Goal: Browse casually

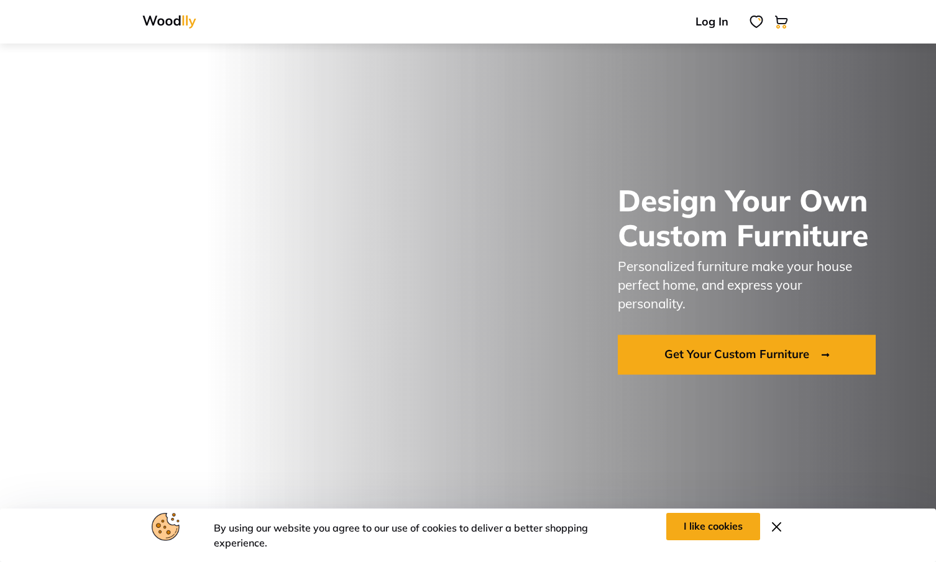
click at [772, 524] on img at bounding box center [777, 527] width 16 height 16
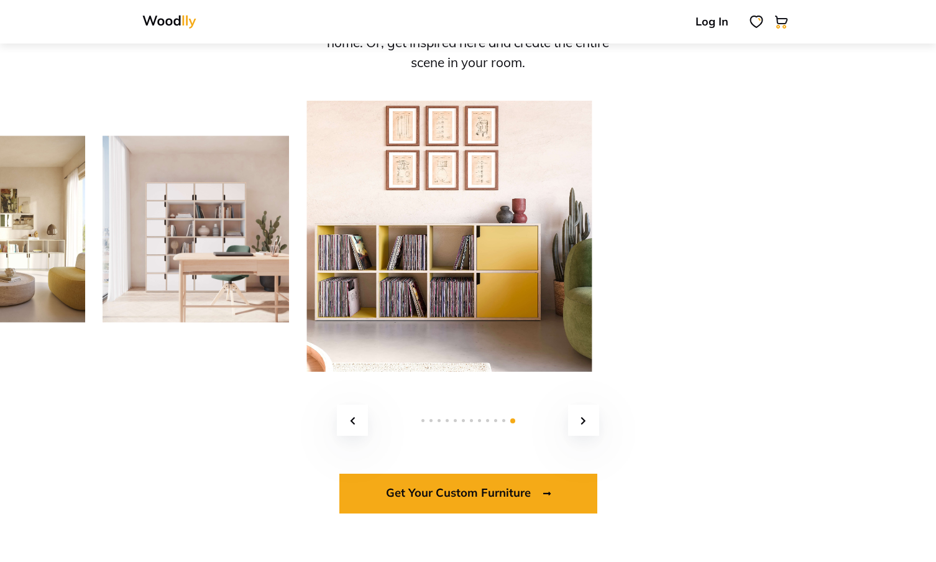
scroll to position [1709, 0]
click at [598, 423] on link at bounding box center [583, 419] width 31 height 31
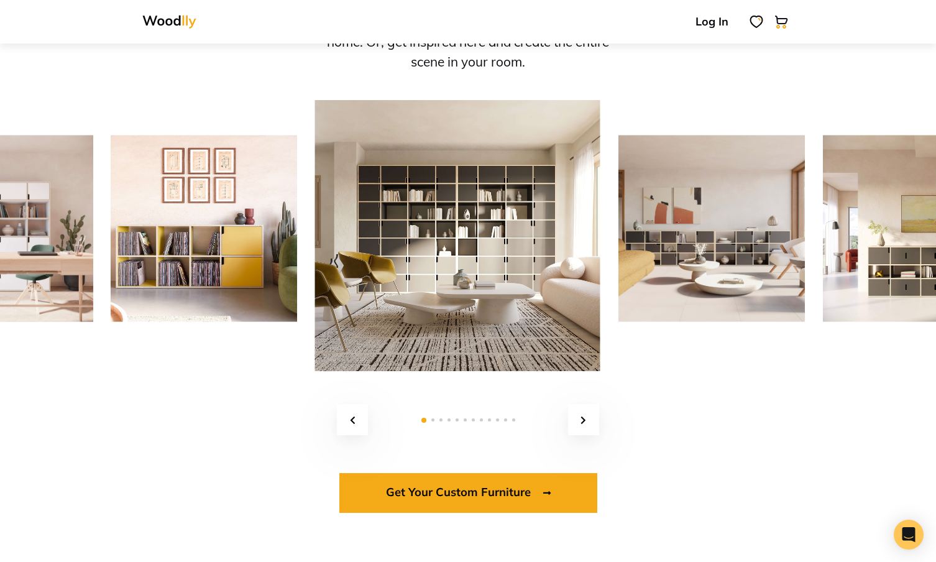
click at [588, 421] on link at bounding box center [583, 419] width 31 height 31
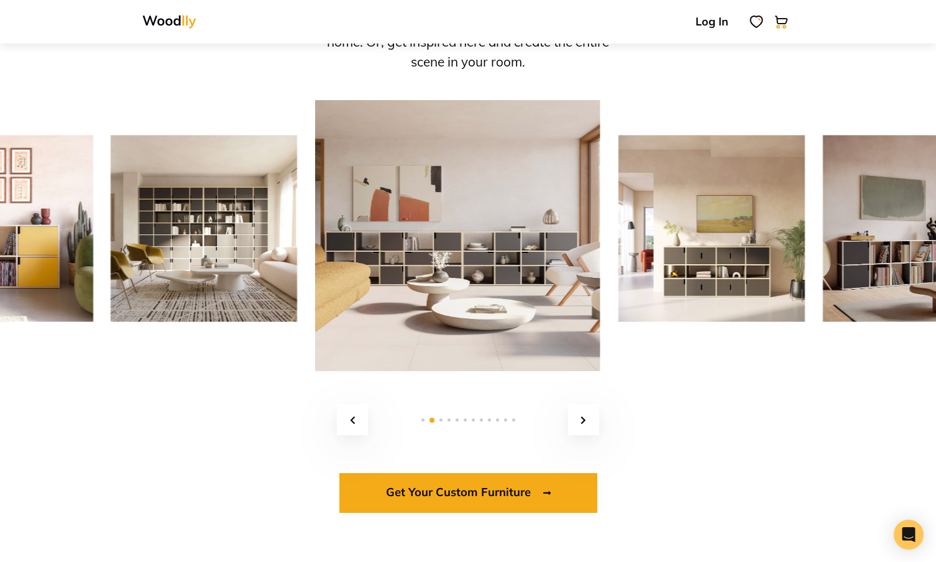
click at [588, 421] on link at bounding box center [583, 419] width 31 height 31
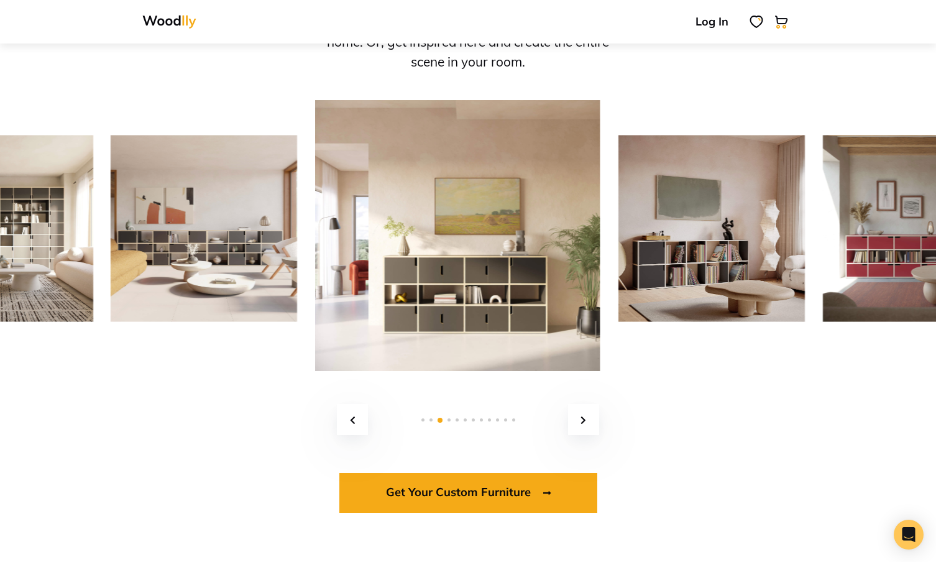
click at [588, 421] on link at bounding box center [583, 419] width 31 height 31
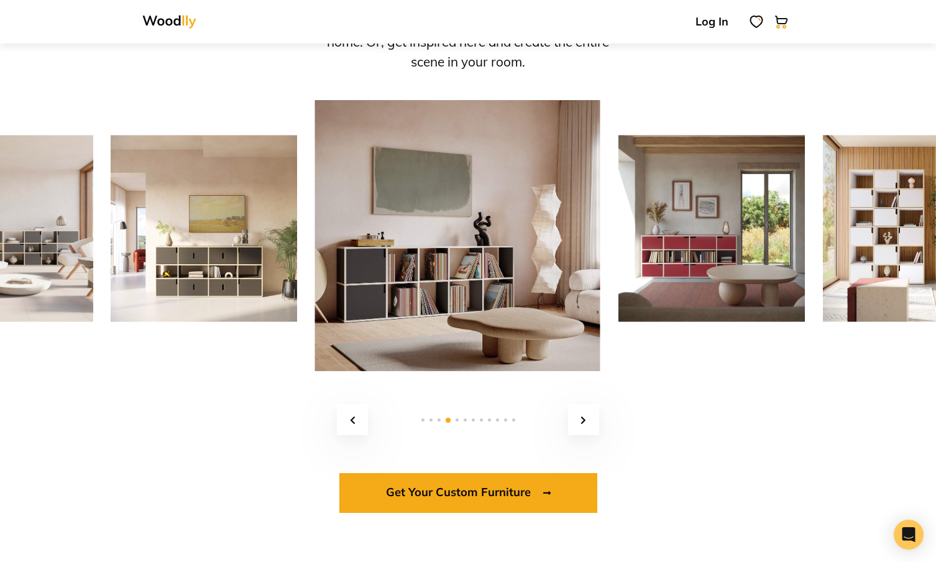
click at [588, 421] on link at bounding box center [583, 419] width 31 height 31
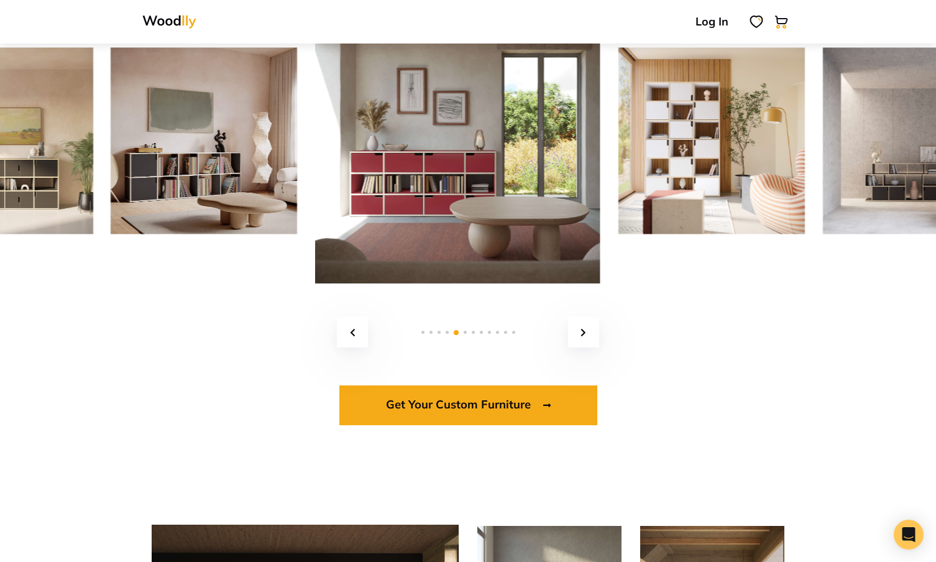
scroll to position [1767, 0]
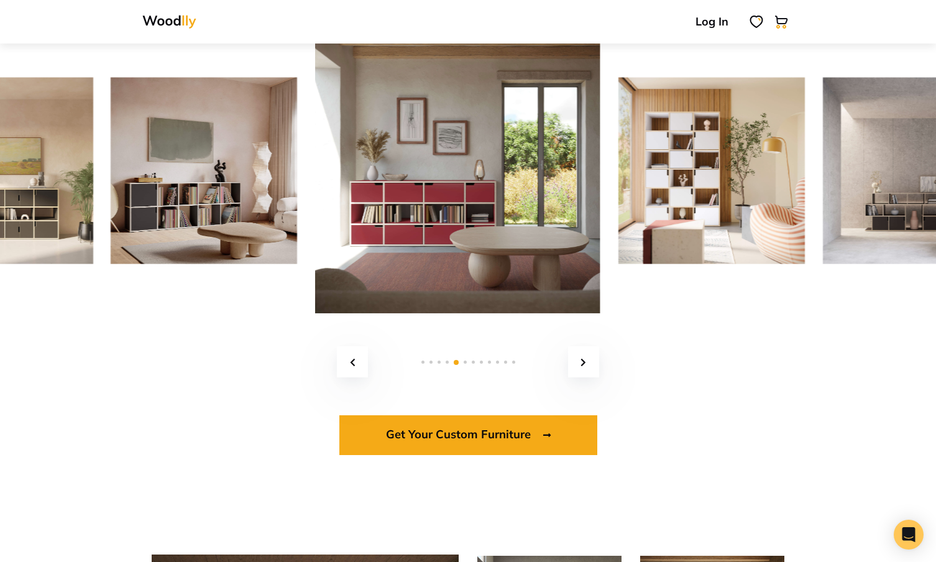
click at [585, 361] on icon at bounding box center [583, 362] width 6 height 9
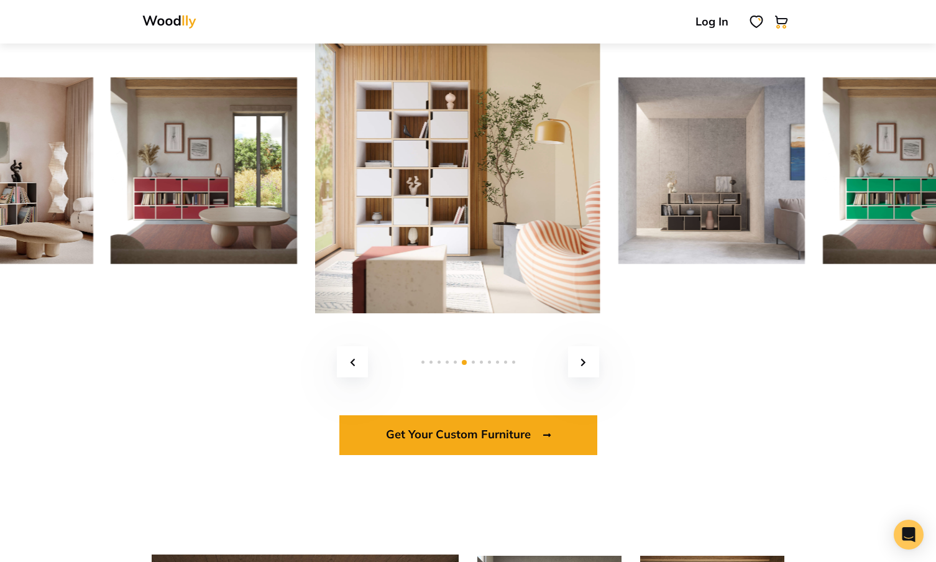
click at [583, 361] on icon at bounding box center [583, 362] width 6 height 9
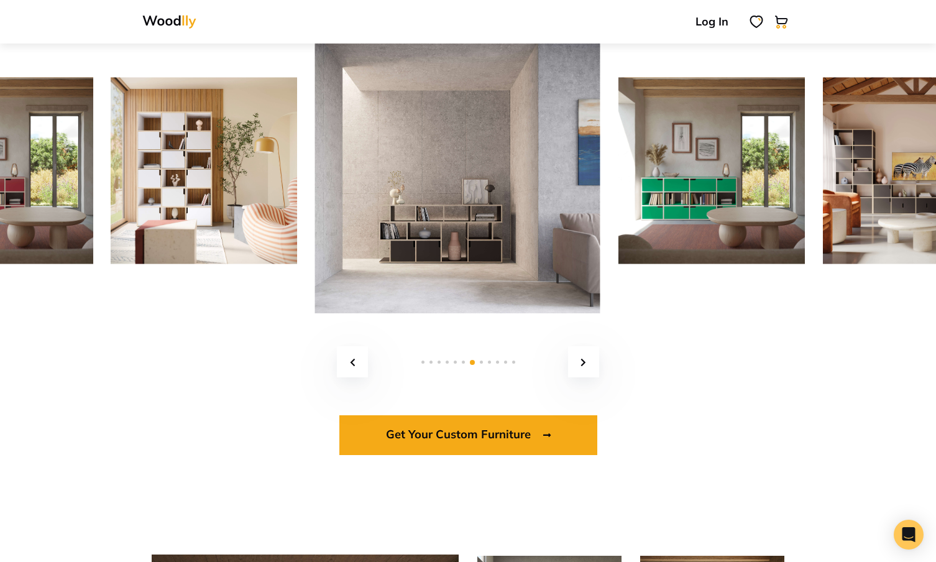
click at [583, 361] on icon at bounding box center [583, 362] width 6 height 9
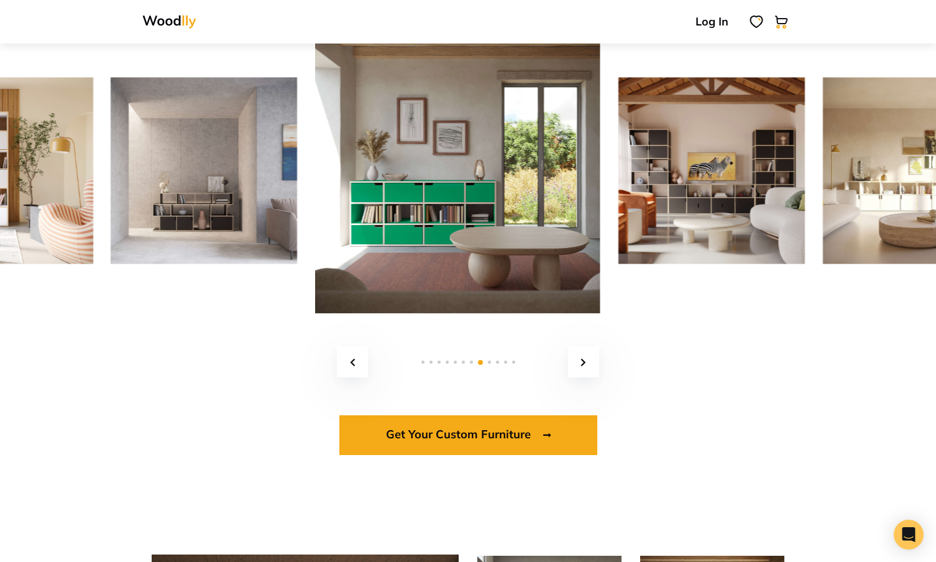
click at [582, 360] on icon at bounding box center [583, 362] width 6 height 9
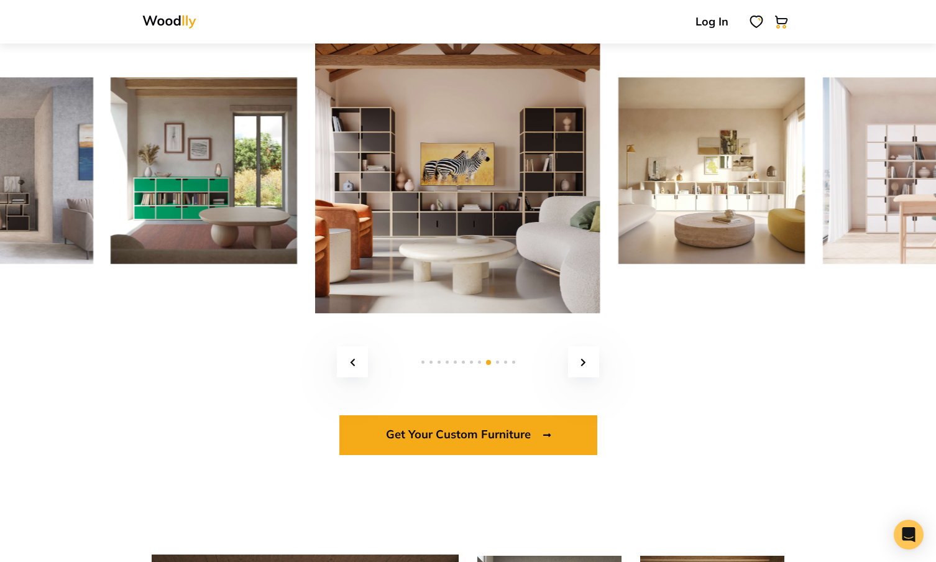
click at [582, 360] on icon at bounding box center [583, 362] width 6 height 9
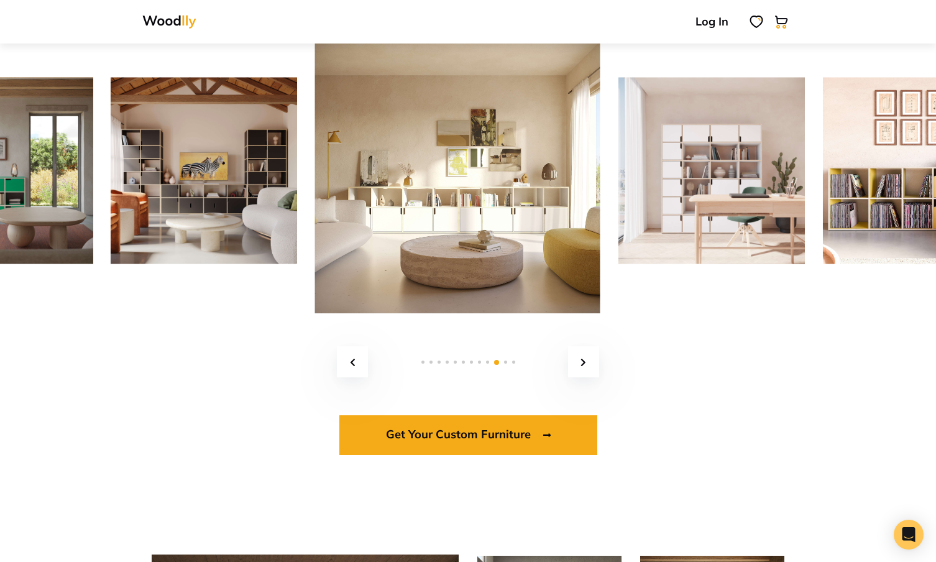
click at [582, 360] on icon at bounding box center [583, 362] width 6 height 9
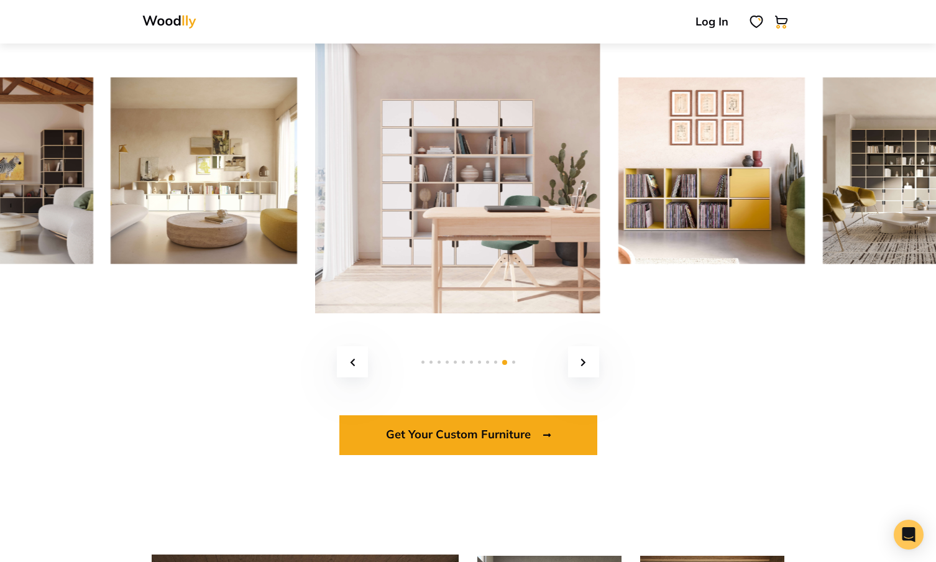
click at [582, 360] on icon at bounding box center [583, 362] width 6 height 9
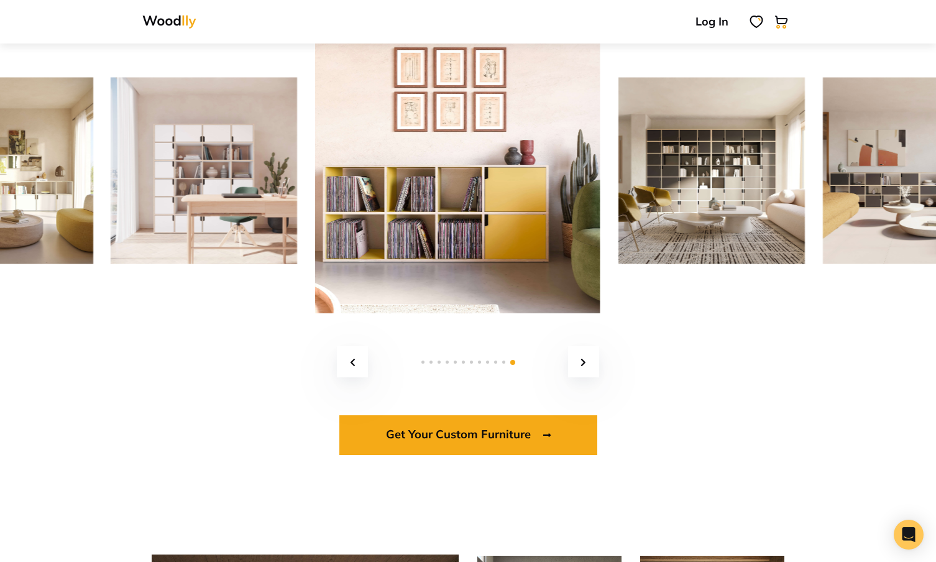
click at [582, 360] on icon at bounding box center [583, 362] width 6 height 9
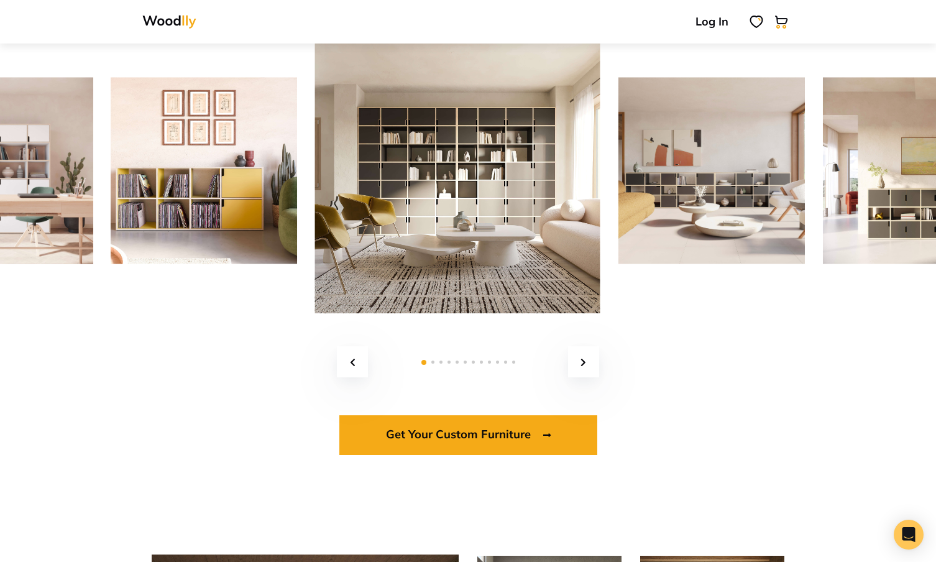
click at [582, 360] on icon at bounding box center [583, 362] width 6 height 9
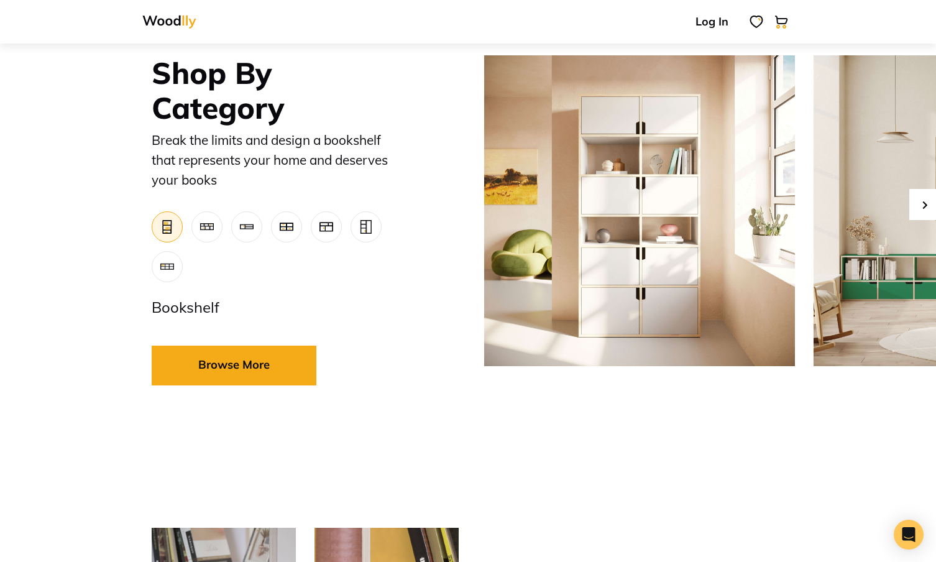
scroll to position [0, 0]
